Goal: Task Accomplishment & Management: Use online tool/utility

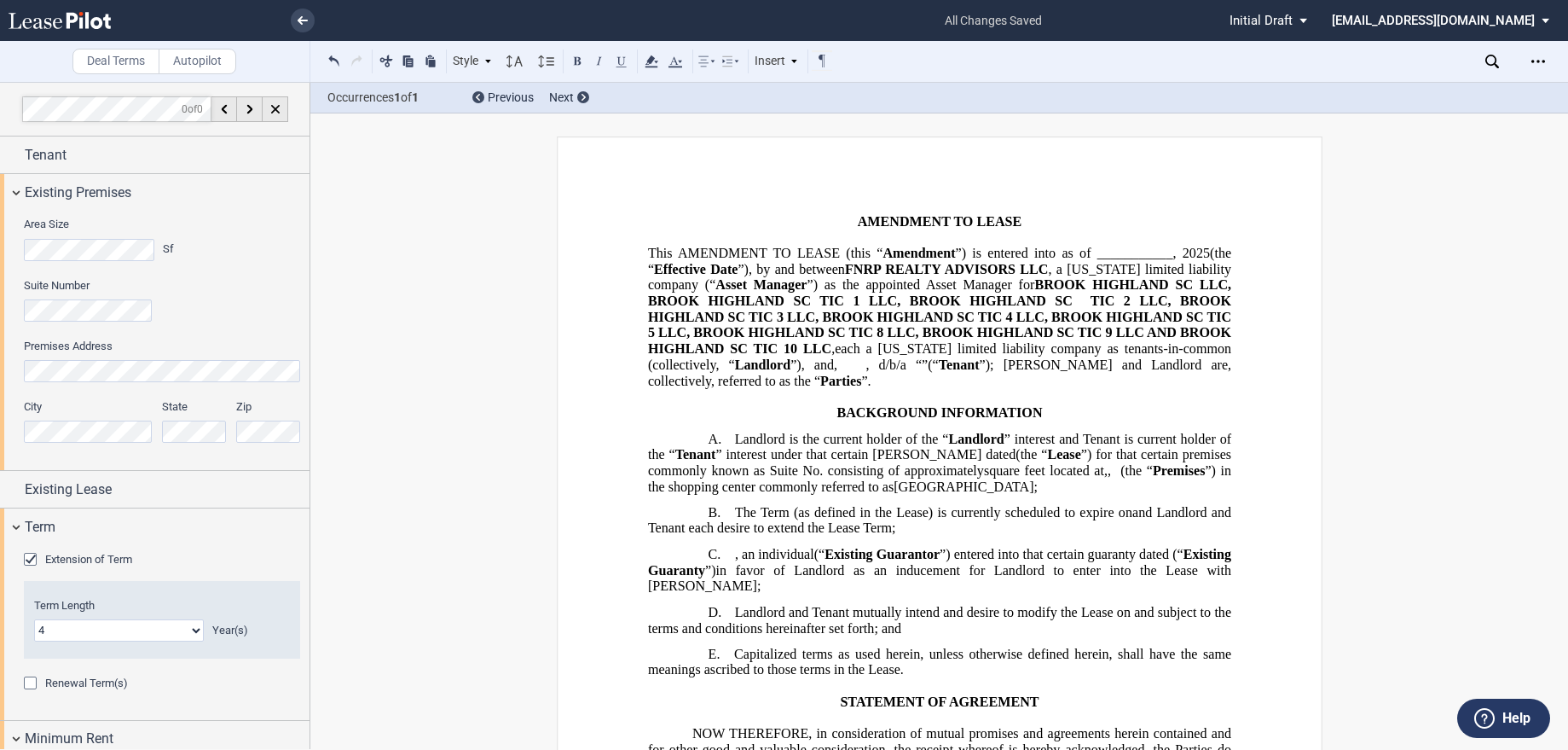
select select "number:4"
click at [84, 8] on link at bounding box center [89, 21] width 162 height 41
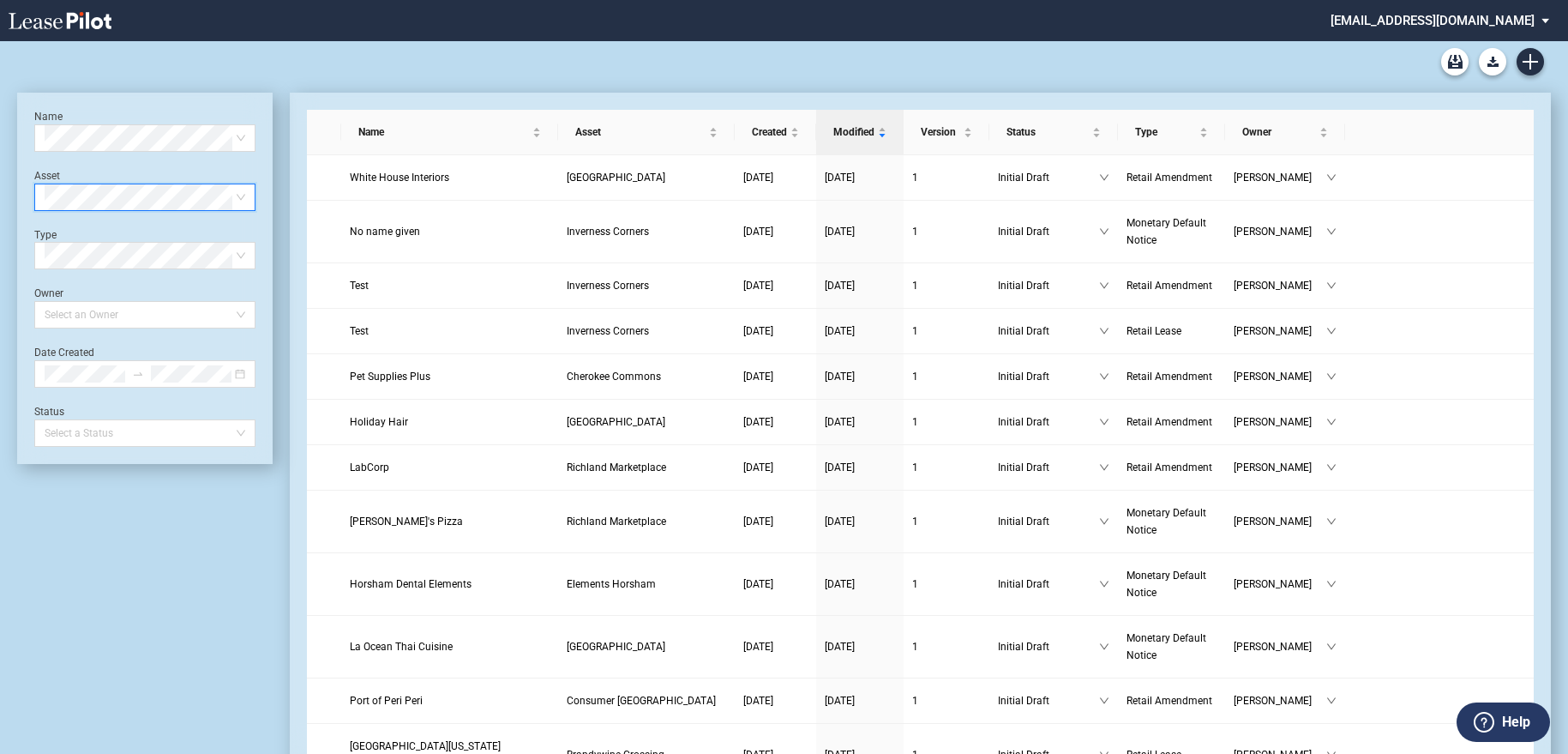
click at [237, 202] on span at bounding box center [144, 196] width 201 height 25
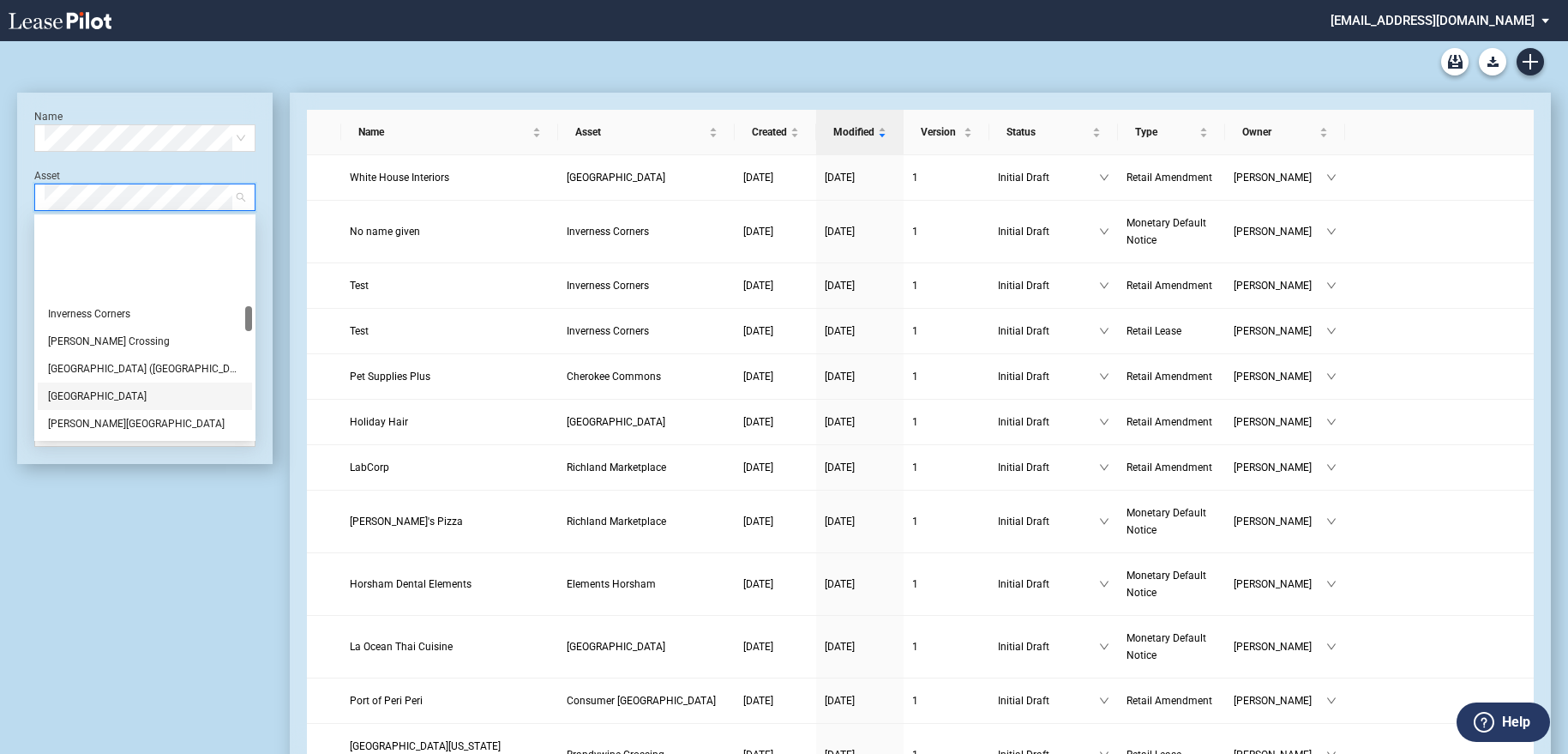
scroll to position [772, 0]
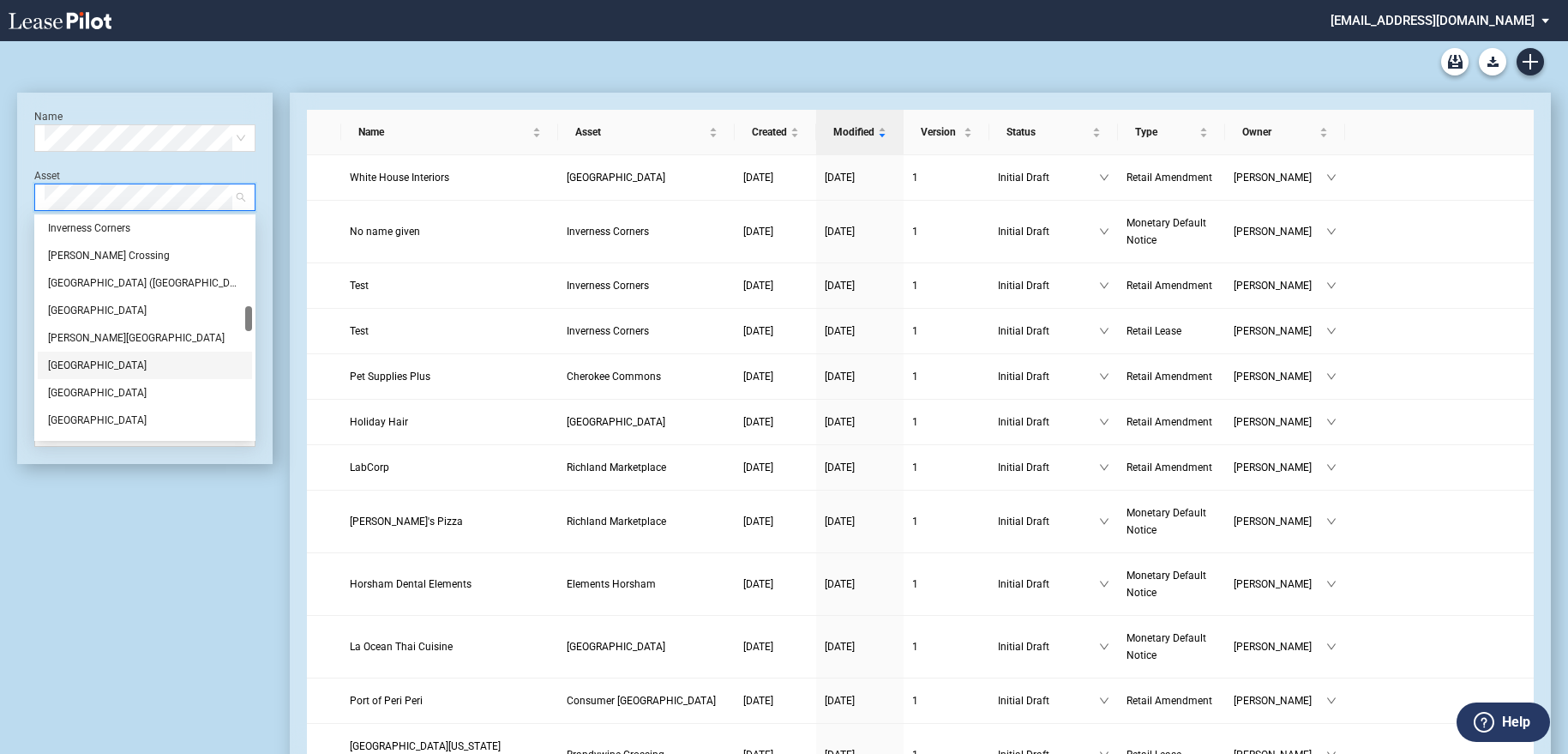
click at [111, 366] on div "Lemont Village" at bounding box center [144, 365] width 193 height 17
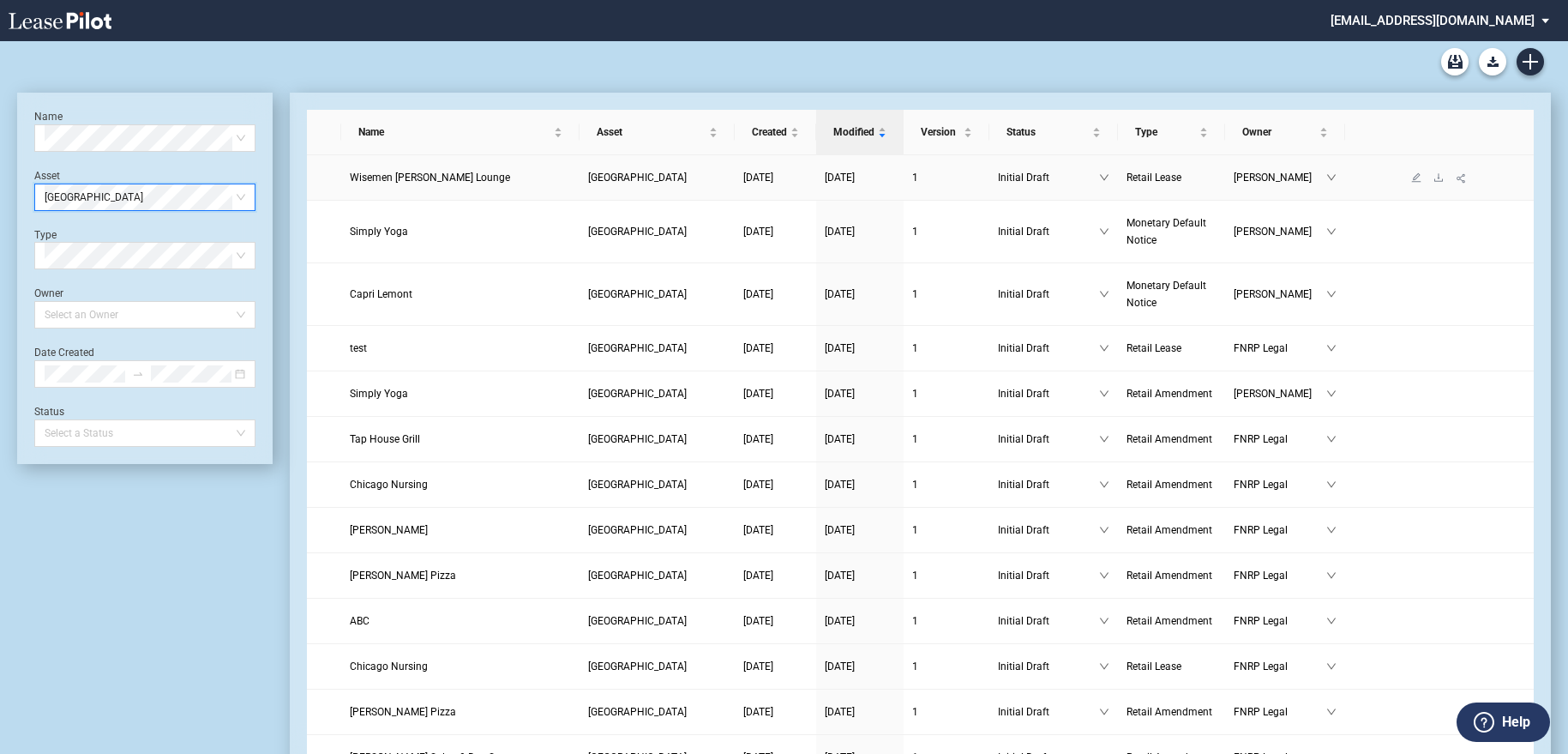
click at [391, 178] on span "Wisemen Barber Lounge" at bounding box center [430, 177] width 160 height 12
